Goal: Task Accomplishment & Management: Manage account settings

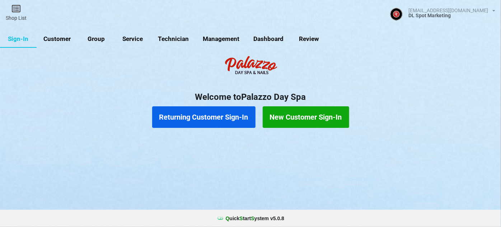
click at [62, 39] on link "Customer" at bounding box center [57, 39] width 41 height 17
select select "25"
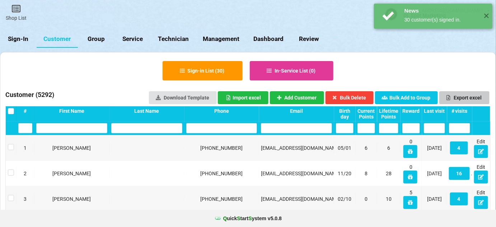
click at [474, 97] on button "Export excel" at bounding box center [464, 97] width 50 height 13
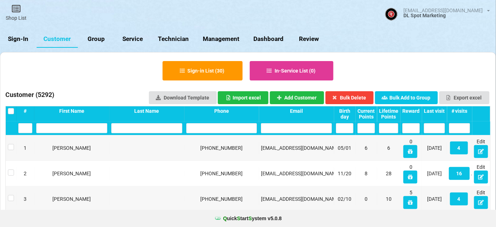
click at [430, 108] on div "Last visit" at bounding box center [434, 111] width 21 height 6
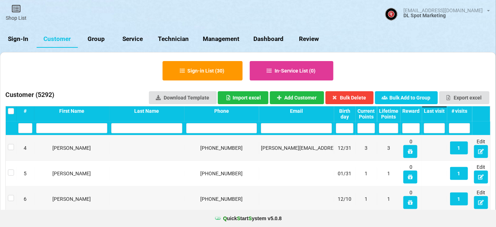
click at [430, 108] on div "Last visit" at bounding box center [434, 111] width 21 height 6
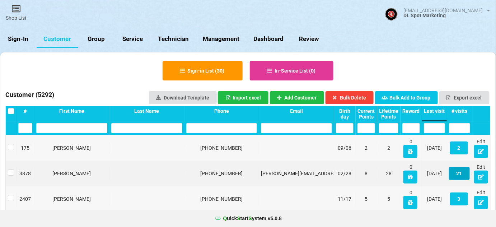
click at [459, 173] on button "21" at bounding box center [459, 173] width 21 height 13
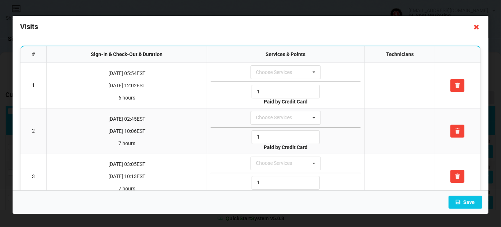
click at [477, 27] on icon at bounding box center [476, 26] width 11 height 11
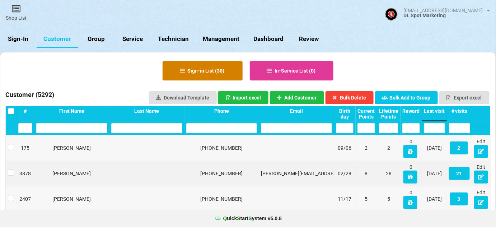
click at [192, 69] on button "Sign-in List ( 30 )" at bounding box center [203, 70] width 80 height 19
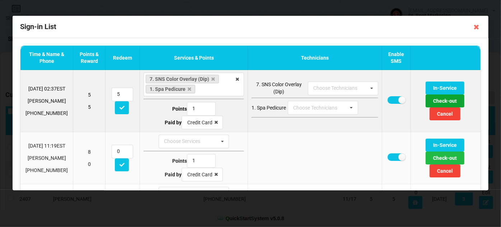
click at [429, 102] on button "Check-out" at bounding box center [445, 100] width 39 height 13
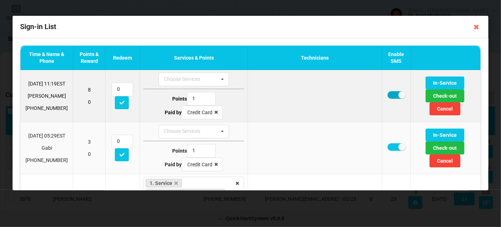
click at [388, 94] on label at bounding box center [397, 95] width 18 height 8
checkbox input "false"
click at [433, 95] on button "Check-out" at bounding box center [445, 95] width 39 height 13
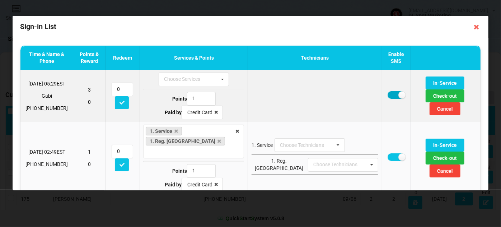
click at [388, 96] on label at bounding box center [397, 95] width 18 height 8
checkbox input "false"
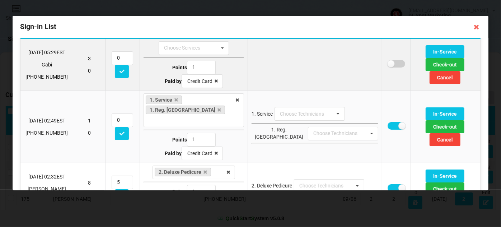
scroll to position [43, 0]
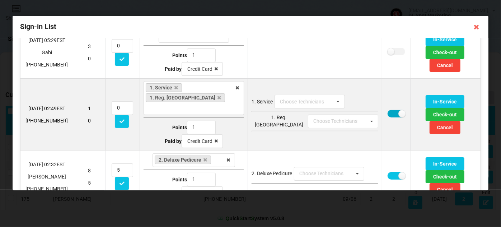
click at [388, 110] on label at bounding box center [397, 114] width 18 height 8
checkbox input "false"
click at [430, 108] on button "Check-out" at bounding box center [445, 114] width 39 height 13
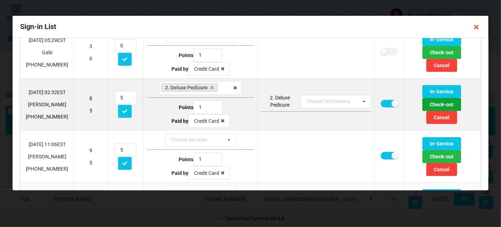
click at [426, 102] on button "Check-out" at bounding box center [441, 104] width 39 height 13
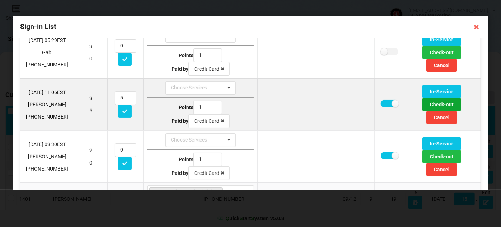
click at [429, 103] on button "Check-out" at bounding box center [441, 104] width 39 height 13
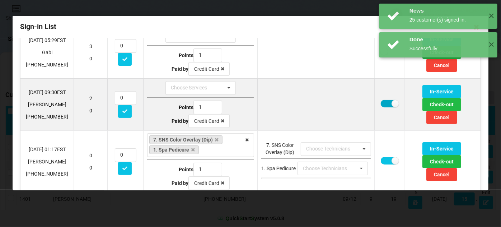
click at [380, 104] on label at bounding box center [389, 104] width 18 height 8
checkbox input "false"
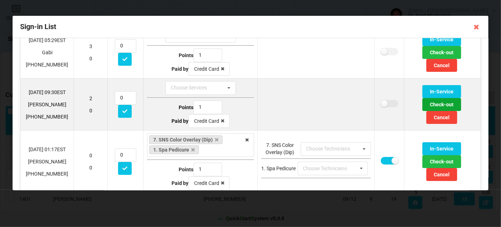
click at [438, 102] on button "Check-out" at bounding box center [441, 104] width 39 height 13
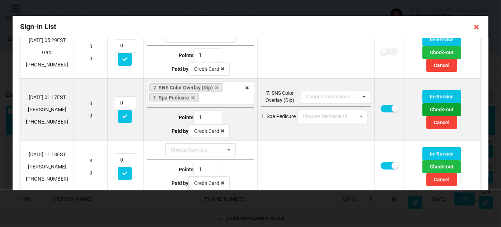
click at [431, 109] on button "Check-out" at bounding box center [441, 109] width 39 height 13
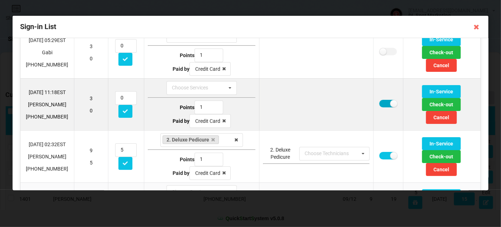
click at [381, 102] on label at bounding box center [388, 104] width 18 height 8
checkbox input "false"
click at [422, 111] on button "Check-out" at bounding box center [441, 104] width 39 height 13
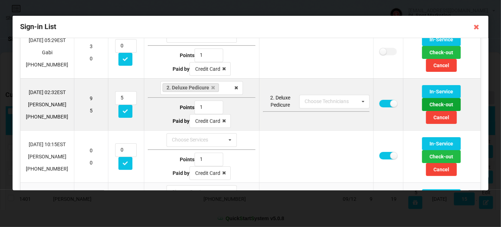
click at [422, 111] on button "Check-out" at bounding box center [441, 104] width 39 height 13
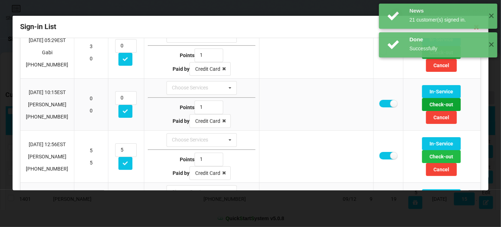
click at [422, 111] on button "Check-out" at bounding box center [441, 104] width 39 height 13
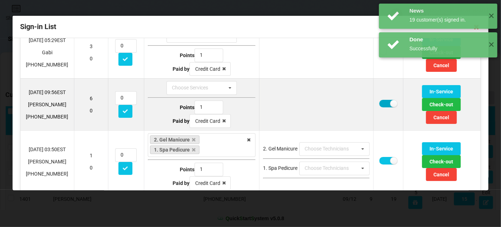
click at [381, 103] on label at bounding box center [388, 104] width 18 height 8
checkbox input "false"
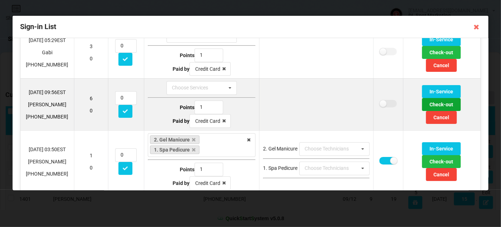
click at [422, 111] on button "Check-out" at bounding box center [441, 104] width 39 height 13
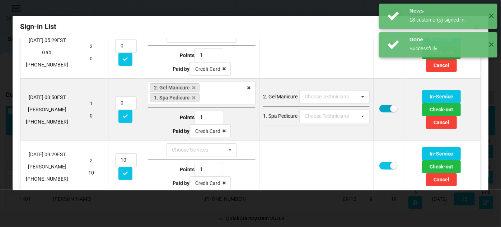
click at [379, 106] on label at bounding box center [388, 109] width 18 height 8
checkbox input "false"
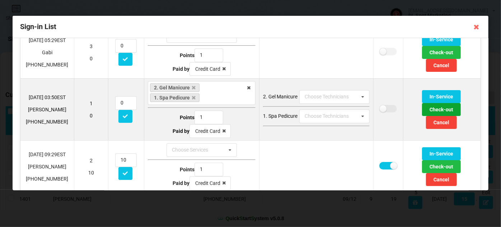
click at [422, 116] on button "Check-out" at bounding box center [441, 109] width 39 height 13
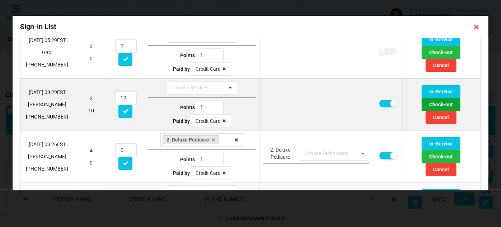
click at [426, 111] on button "Check-out" at bounding box center [441, 104] width 39 height 13
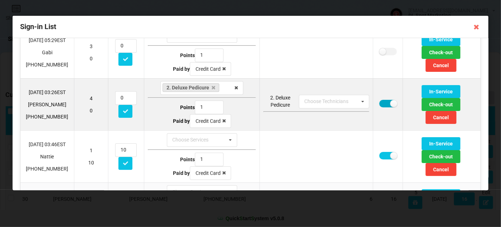
click at [381, 103] on label at bounding box center [388, 104] width 18 height 8
checkbox input "false"
click at [422, 111] on button "Check-out" at bounding box center [441, 104] width 39 height 13
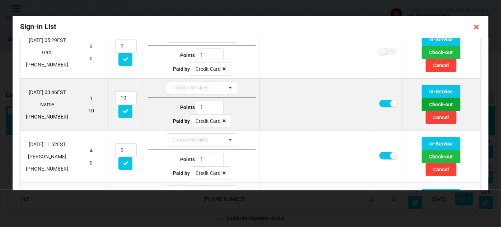
click at [422, 111] on button "Check-out" at bounding box center [441, 104] width 39 height 13
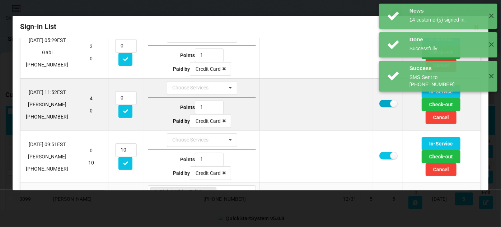
click at [379, 104] on label at bounding box center [388, 104] width 18 height 8
checkbox input "false"
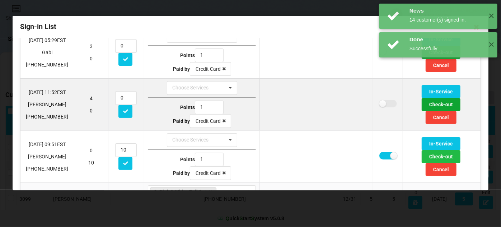
click at [422, 109] on button "Check-out" at bounding box center [441, 104] width 39 height 13
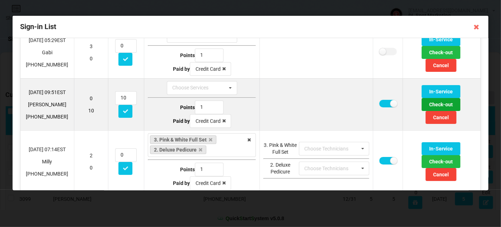
click at [422, 111] on button "Check-out" at bounding box center [441, 104] width 39 height 13
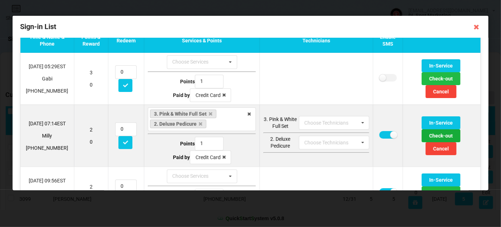
scroll to position [0, 0]
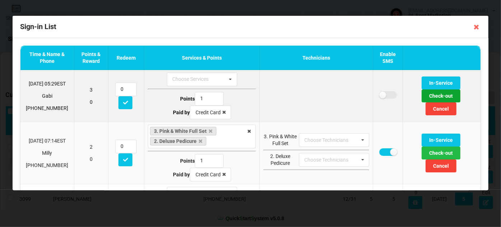
click at [422, 102] on button "Check-out" at bounding box center [441, 95] width 39 height 13
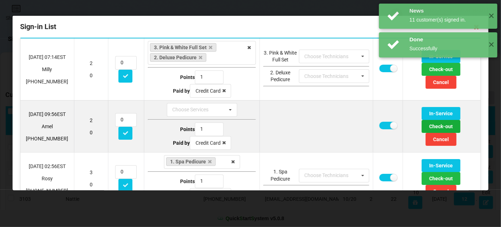
scroll to position [43, 0]
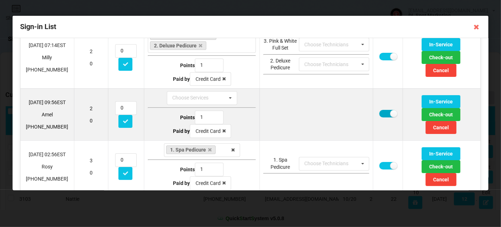
click at [379, 113] on label at bounding box center [388, 114] width 18 height 8
checkbox input "false"
click at [422, 117] on button "Check-out" at bounding box center [441, 114] width 39 height 13
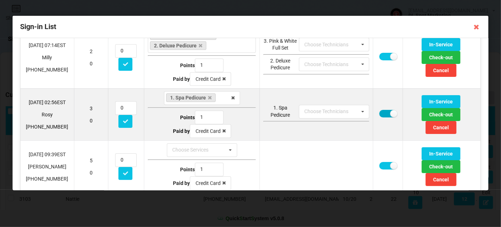
drag, startPoint x: 380, startPoint y: 113, endPoint x: 384, endPoint y: 116, distance: 5.5
click at [380, 113] on label at bounding box center [388, 114] width 18 height 8
checkbox input "false"
click at [422, 120] on button "Check-out" at bounding box center [441, 114] width 39 height 13
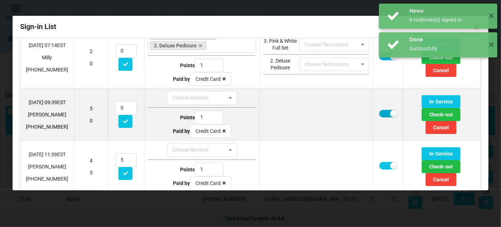
drag, startPoint x: 375, startPoint y: 112, endPoint x: 383, endPoint y: 115, distance: 8.7
click at [379, 112] on label at bounding box center [388, 114] width 18 height 8
checkbox input "false"
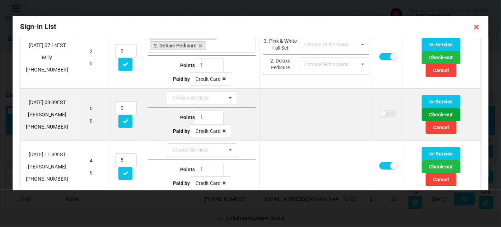
click at [422, 121] on button "Check-out" at bounding box center [441, 114] width 39 height 13
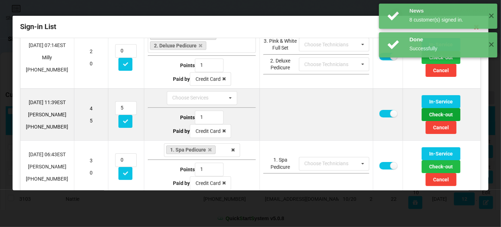
click at [422, 121] on button "Check-out" at bounding box center [441, 114] width 39 height 13
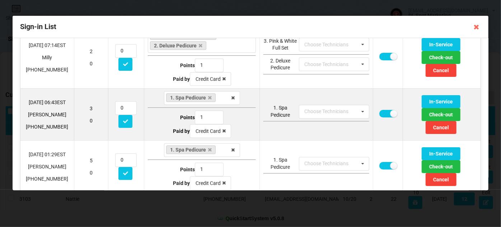
scroll to position [87, 0]
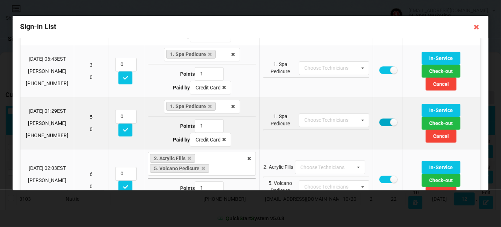
click at [383, 122] on label at bounding box center [388, 122] width 18 height 8
checkbox input "false"
click at [422, 127] on button "Check-out" at bounding box center [441, 123] width 39 height 13
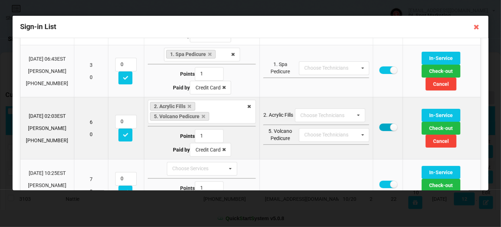
click at [379, 127] on label at bounding box center [388, 127] width 18 height 8
checkbox input "false"
click at [422, 132] on button "Check-out" at bounding box center [441, 128] width 39 height 13
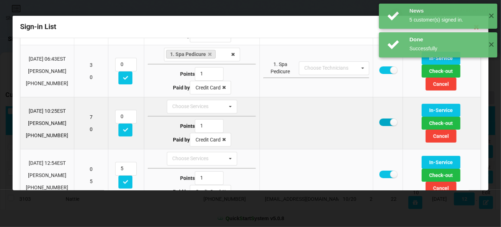
drag, startPoint x: 379, startPoint y: 121, endPoint x: 385, endPoint y: 126, distance: 7.4
click at [379, 121] on label at bounding box center [388, 122] width 18 height 8
checkbox input "false"
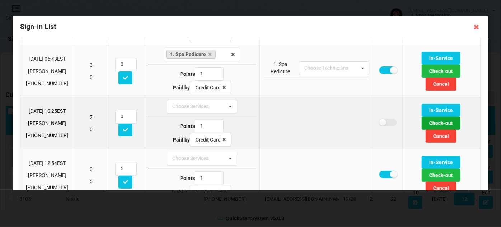
click at [424, 130] on button "Check-out" at bounding box center [441, 123] width 39 height 13
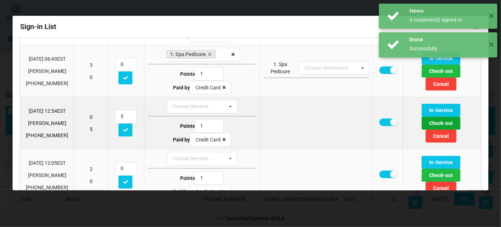
click at [423, 130] on button "Check-out" at bounding box center [441, 123] width 39 height 13
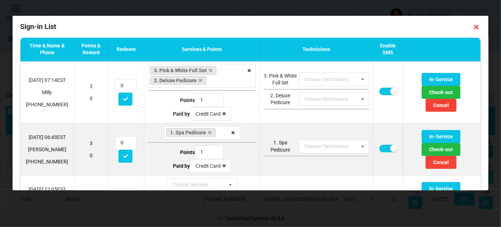
scroll to position [52, 0]
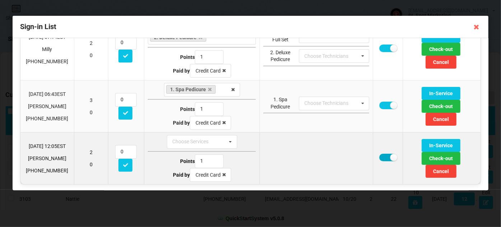
click at [380, 154] on label at bounding box center [388, 158] width 18 height 8
checkbox input "false"
click at [426, 163] on button "Check-out" at bounding box center [441, 158] width 39 height 13
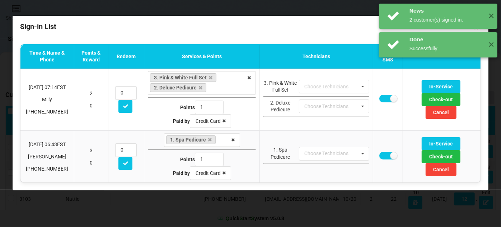
scroll to position [0, 0]
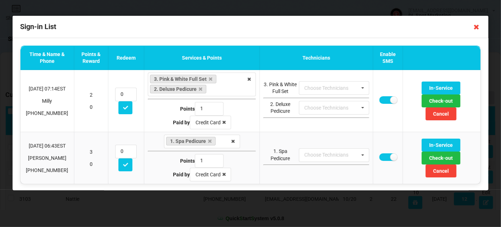
click at [475, 29] on icon at bounding box center [476, 26] width 11 height 11
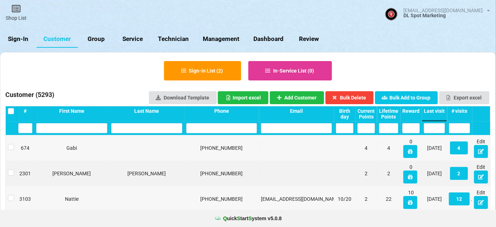
click at [20, 39] on link "Sign-In" at bounding box center [18, 39] width 37 height 17
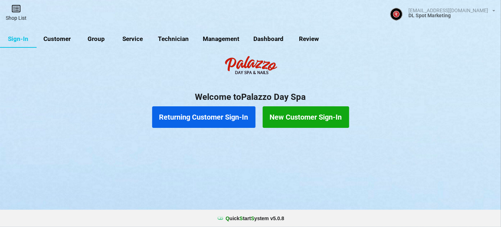
click at [14, 15] on link "Shop List" at bounding box center [16, 12] width 32 height 25
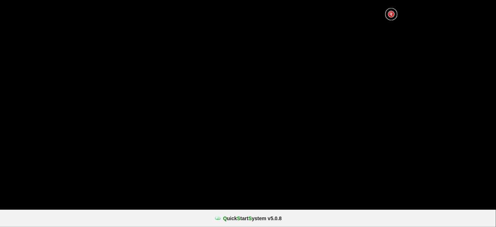
select select "25"
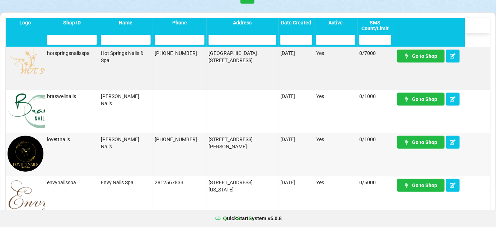
scroll to position [87, 0]
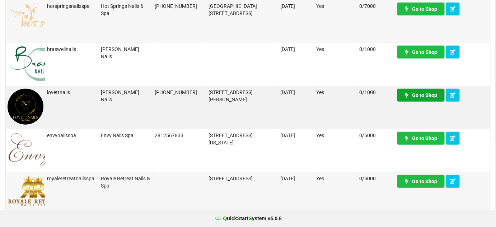
click at [423, 96] on link "Go to Shop" at bounding box center [420, 95] width 47 height 13
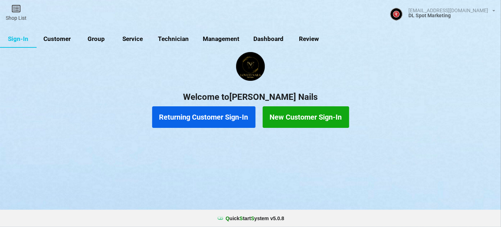
click at [63, 39] on link "Customer" at bounding box center [57, 39] width 41 height 17
select select "25"
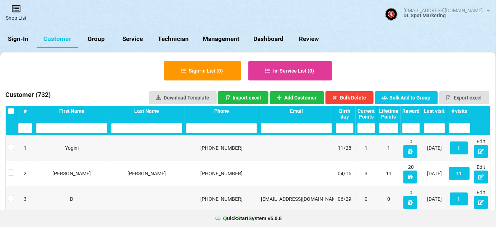
click at [18, 15] on link "Shop List" at bounding box center [16, 12] width 32 height 25
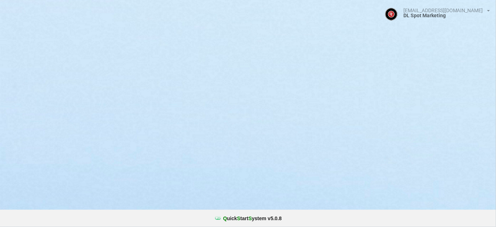
select select "25"
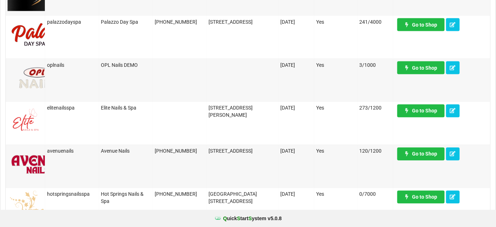
scroll to position [391, 0]
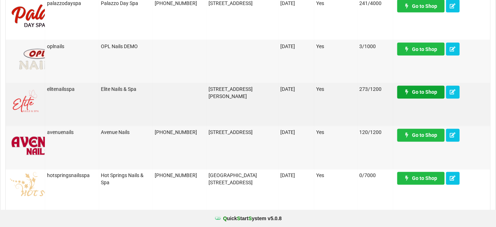
click at [400, 13] on link "Go to Shop" at bounding box center [382, 8] width 37 height 10
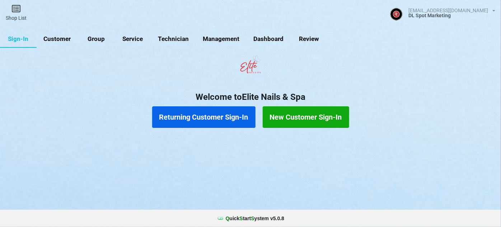
click at [59, 37] on link "Customer" at bounding box center [57, 39] width 41 height 17
select select "25"
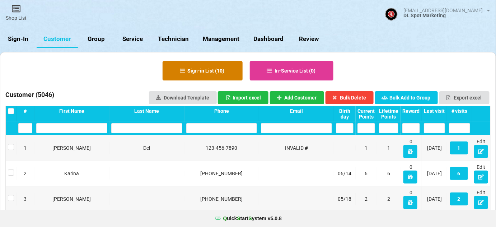
click at [210, 67] on button "Sign-in List ( 10 )" at bounding box center [203, 70] width 80 height 19
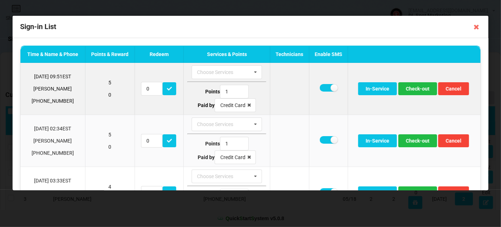
drag, startPoint x: 315, startPoint y: 86, endPoint x: 321, endPoint y: 87, distance: 6.2
click at [315, 86] on td at bounding box center [328, 89] width 39 height 52
click at [321, 87] on label at bounding box center [329, 88] width 18 height 8
checkbox input "false"
click at [413, 90] on button "Check-out" at bounding box center [417, 88] width 39 height 13
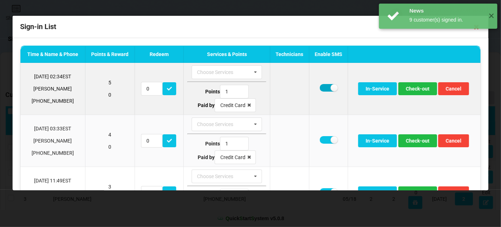
click at [322, 89] on label at bounding box center [329, 88] width 18 height 8
checkbox input "false"
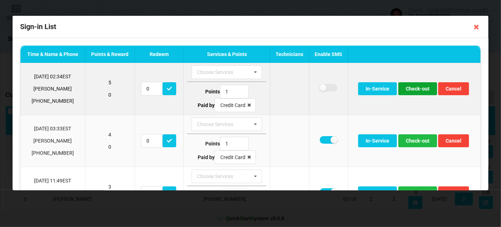
click at [409, 89] on button "Check-out" at bounding box center [417, 88] width 39 height 13
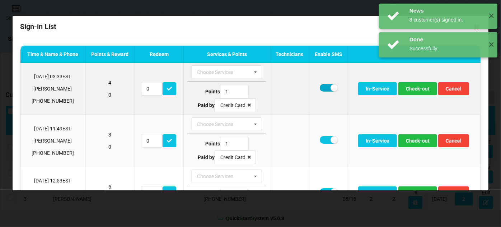
click at [321, 88] on label at bounding box center [329, 88] width 18 height 8
checkbox input "false"
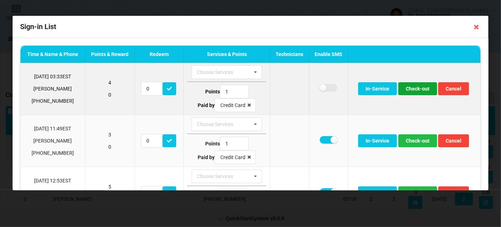
click at [412, 89] on button "Check-out" at bounding box center [417, 88] width 39 height 13
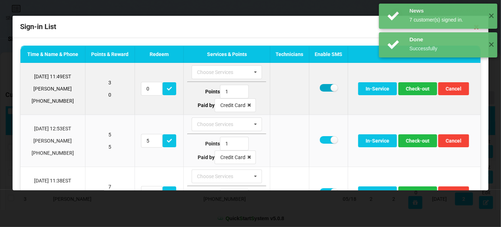
click at [318, 89] on td at bounding box center [328, 89] width 39 height 52
click at [321, 88] on label at bounding box center [329, 88] width 18 height 8
checkbox input "false"
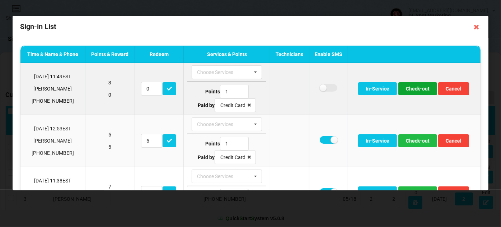
click at [413, 89] on button "Check-out" at bounding box center [417, 88] width 39 height 13
click at [420, 90] on button "Check-out" at bounding box center [417, 88] width 39 height 13
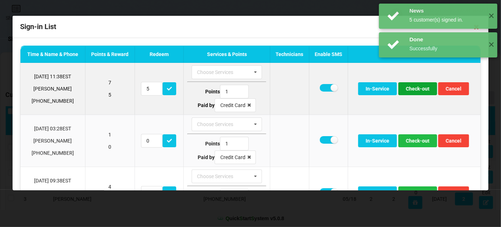
click at [419, 90] on button "Check-out" at bounding box center [417, 88] width 39 height 13
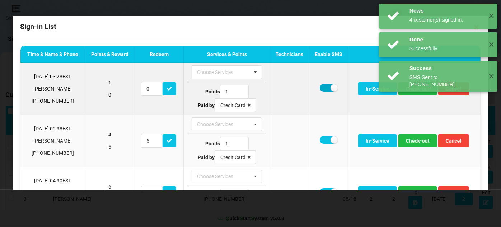
click at [321, 85] on label at bounding box center [329, 88] width 18 height 8
checkbox input "false"
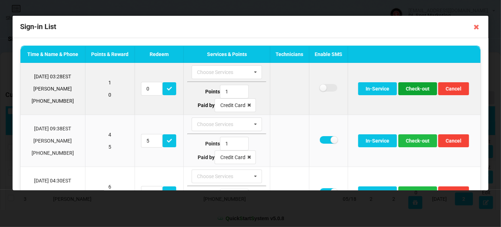
click at [411, 91] on button "Check-out" at bounding box center [417, 88] width 39 height 13
click at [321, 87] on label at bounding box center [329, 88] width 18 height 8
checkbox input "false"
click at [417, 88] on button "Check-out" at bounding box center [417, 88] width 39 height 13
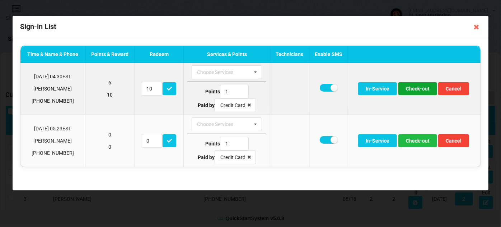
click at [416, 88] on button "Check-out" at bounding box center [417, 88] width 39 height 13
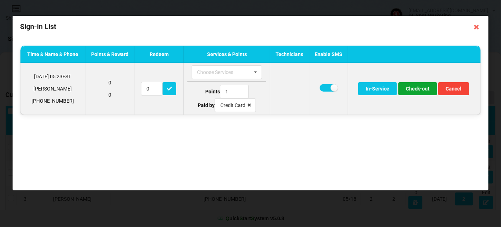
click at [416, 89] on button "Check-out" at bounding box center [417, 88] width 39 height 13
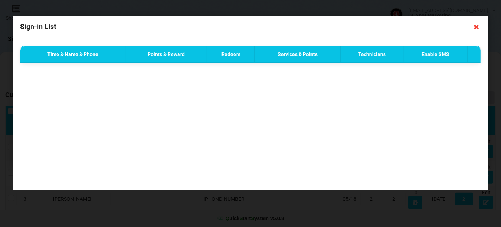
click at [476, 27] on icon at bounding box center [476, 26] width 11 height 11
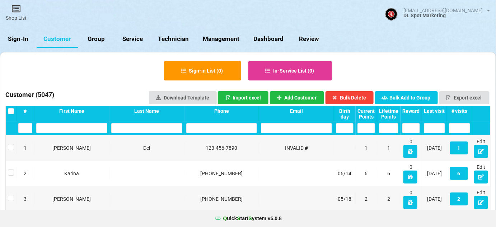
drag, startPoint x: 24, startPoint y: 38, endPoint x: 22, endPoint y: 29, distance: 8.7
click at [24, 38] on link "Sign-In" at bounding box center [18, 39] width 37 height 17
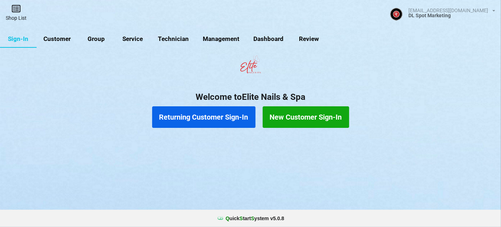
click at [17, 11] on icon at bounding box center [16, 8] width 10 height 9
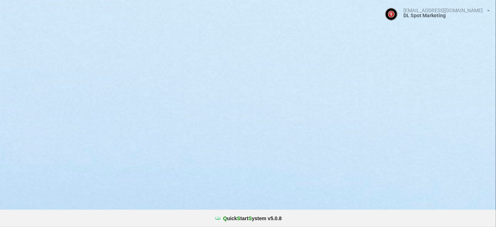
select select "25"
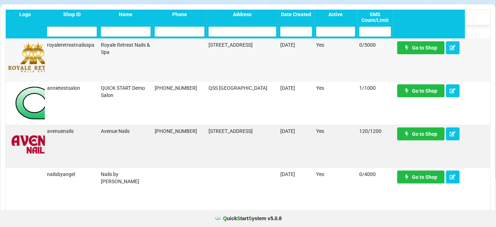
scroll to position [87, 0]
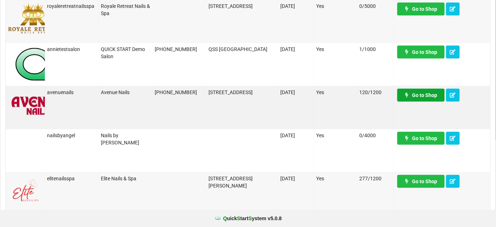
click at [424, 97] on link "Go to Shop" at bounding box center [420, 95] width 47 height 13
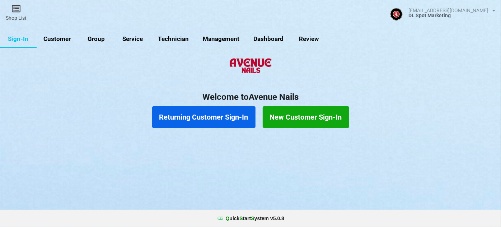
click at [56, 40] on link "Customer" at bounding box center [57, 39] width 41 height 17
select select "25"
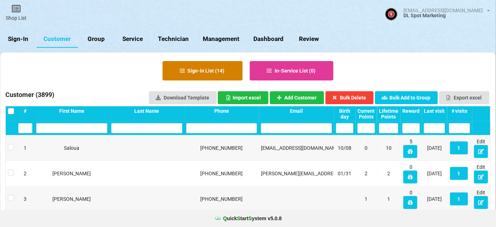
click at [216, 74] on button "Sign-in List ( 14 )" at bounding box center [203, 70] width 80 height 19
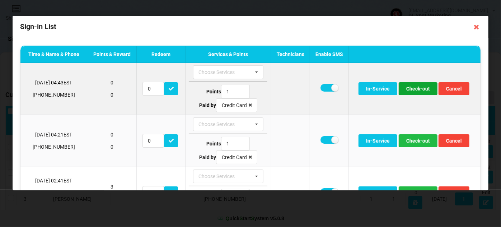
click at [417, 89] on button "Check-out" at bounding box center [418, 88] width 39 height 13
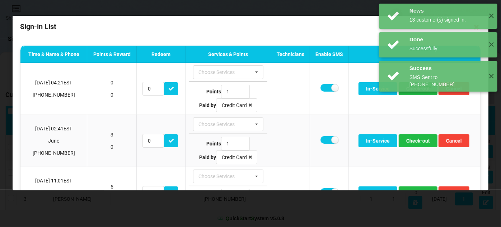
click at [417, 89] on div "News 13 customer(s) signed in. ✕ Done Successfully ✕ Success SMS Sent to [PHONE…" at bounding box center [438, 47] width 126 height 95
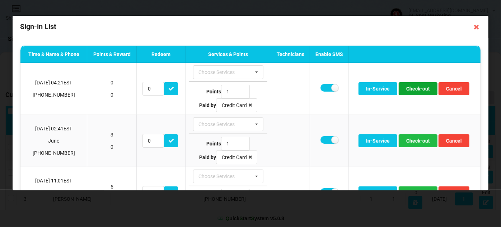
click at [417, 89] on button "Check-out" at bounding box center [418, 88] width 39 height 13
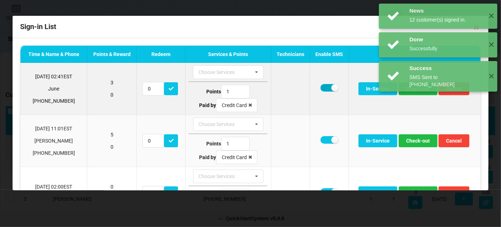
click at [323, 89] on label at bounding box center [330, 88] width 18 height 8
checkbox input "false"
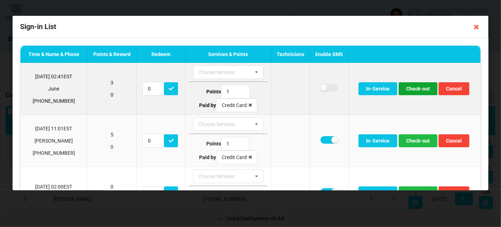
click at [411, 89] on button "Check-out" at bounding box center [418, 88] width 39 height 13
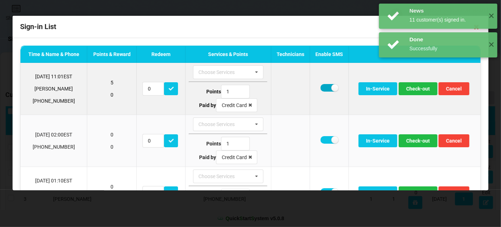
click at [322, 88] on label at bounding box center [330, 88] width 18 height 8
checkbox input "false"
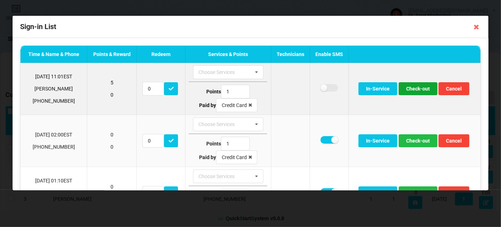
click at [413, 89] on button "Check-out" at bounding box center [418, 88] width 39 height 13
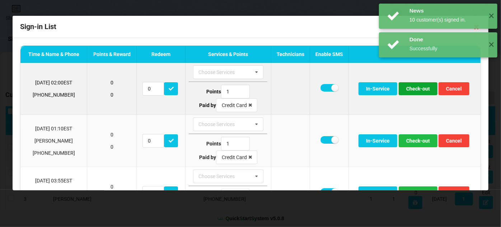
click at [412, 89] on button "Check-out" at bounding box center [418, 88] width 39 height 13
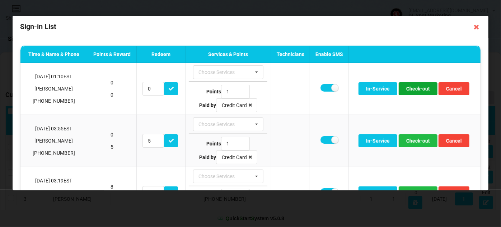
click at [412, 89] on button "Check-out" at bounding box center [418, 88] width 39 height 13
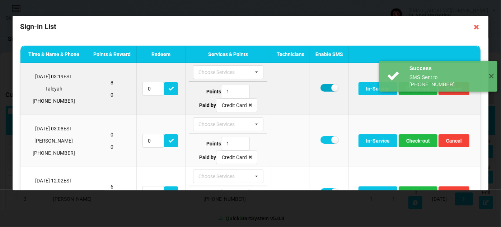
click at [322, 88] on label at bounding box center [330, 88] width 18 height 8
checkbox input "false"
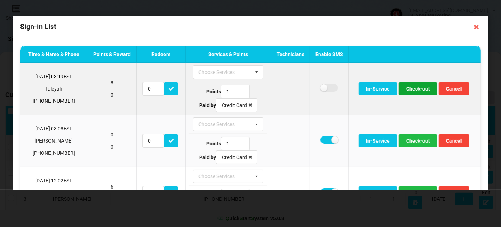
click at [418, 90] on button "Check-out" at bounding box center [418, 88] width 39 height 13
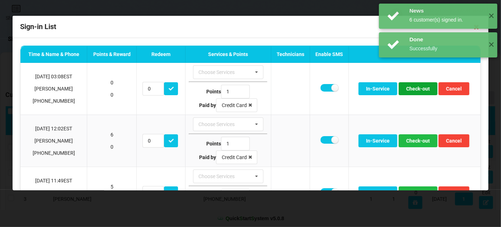
click at [418, 90] on button "Check-out" at bounding box center [418, 88] width 39 height 13
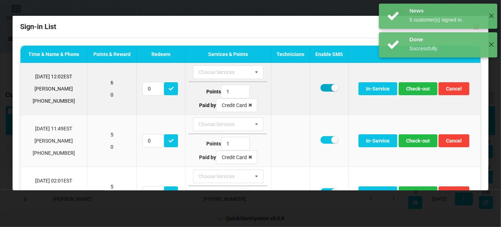
drag, startPoint x: 323, startPoint y: 87, endPoint x: 325, endPoint y: 91, distance: 4.5
click at [323, 87] on label at bounding box center [330, 88] width 18 height 8
checkbox input "false"
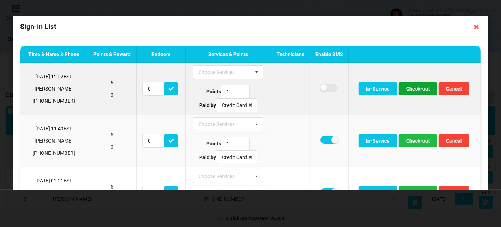
click at [419, 90] on button "Check-out" at bounding box center [418, 88] width 39 height 13
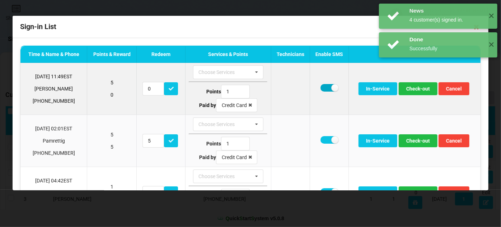
click at [322, 88] on label at bounding box center [330, 88] width 18 height 8
checkbox input "false"
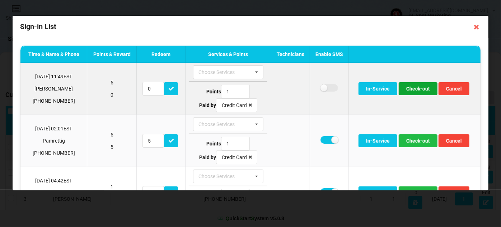
click at [418, 89] on button "Check-out" at bounding box center [418, 88] width 39 height 13
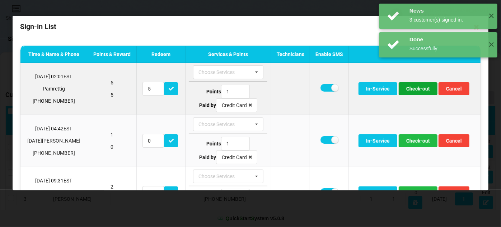
click at [418, 90] on button "Check-out" at bounding box center [418, 88] width 39 height 13
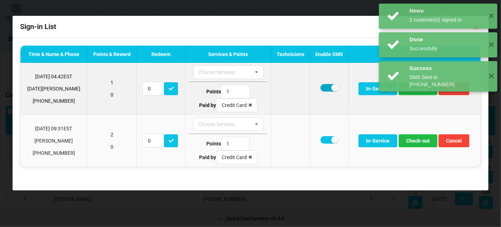
drag, startPoint x: 323, startPoint y: 88, endPoint x: 327, endPoint y: 89, distance: 4.3
click at [324, 88] on label at bounding box center [330, 88] width 18 height 8
checkbox input "false"
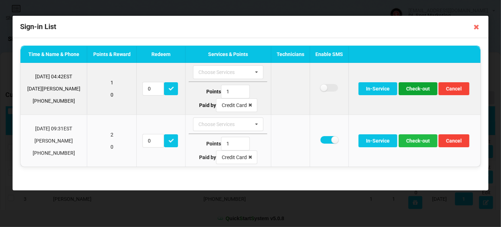
click at [419, 89] on button "Check-out" at bounding box center [418, 88] width 39 height 13
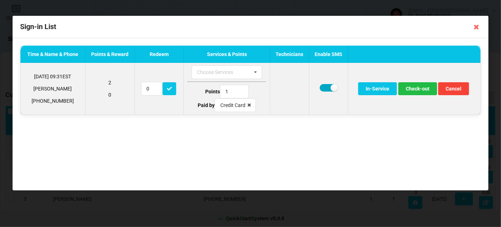
click at [328, 85] on label at bounding box center [329, 88] width 18 height 8
checkbox input "false"
click at [421, 89] on button "Check-out" at bounding box center [417, 88] width 39 height 13
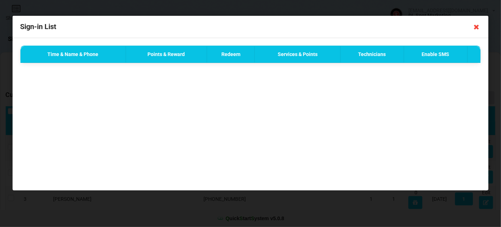
click at [478, 25] on icon at bounding box center [476, 26] width 11 height 11
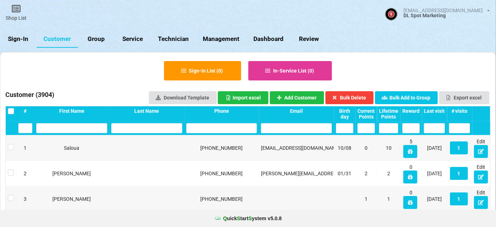
click at [18, 41] on link "Sign-In" at bounding box center [18, 39] width 37 height 17
